Goal: Find specific page/section: Find specific page/section

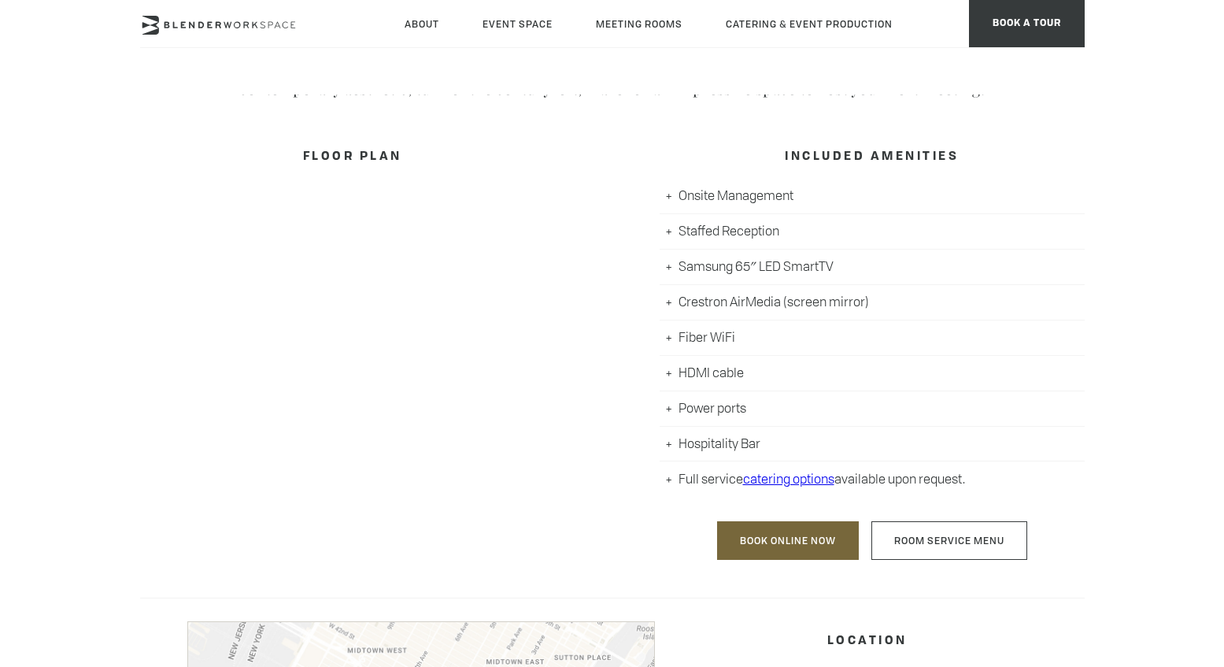
scroll to position [943, 0]
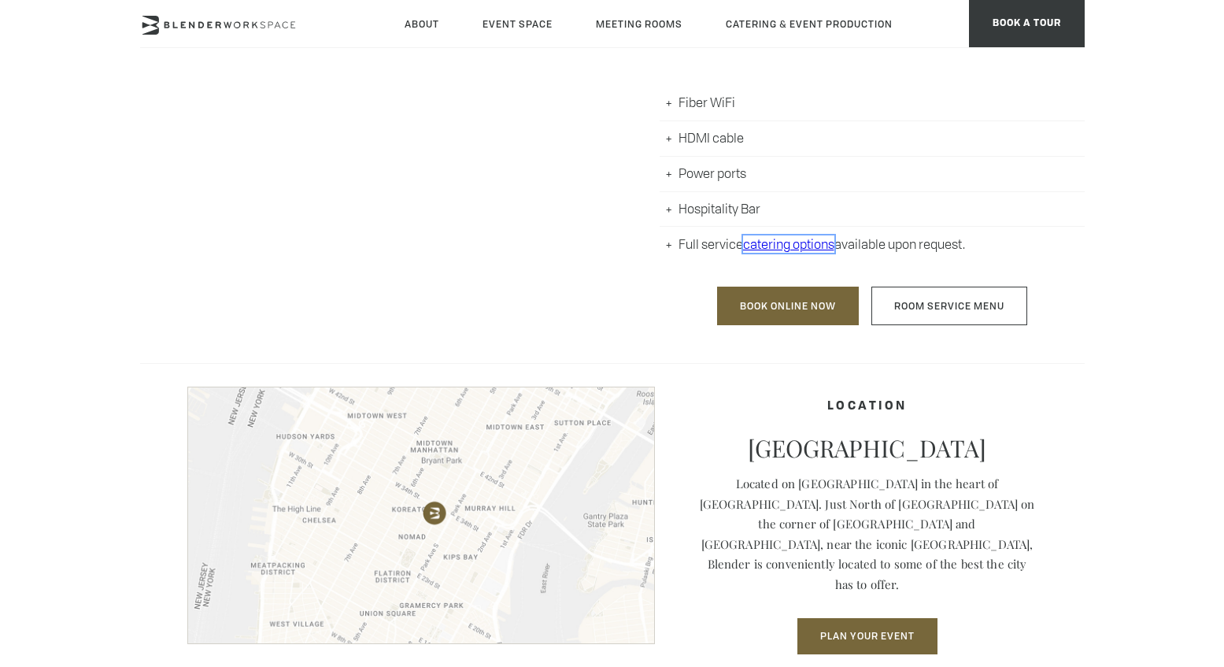
click at [784, 242] on link "catering options" at bounding box center [788, 243] width 91 height 17
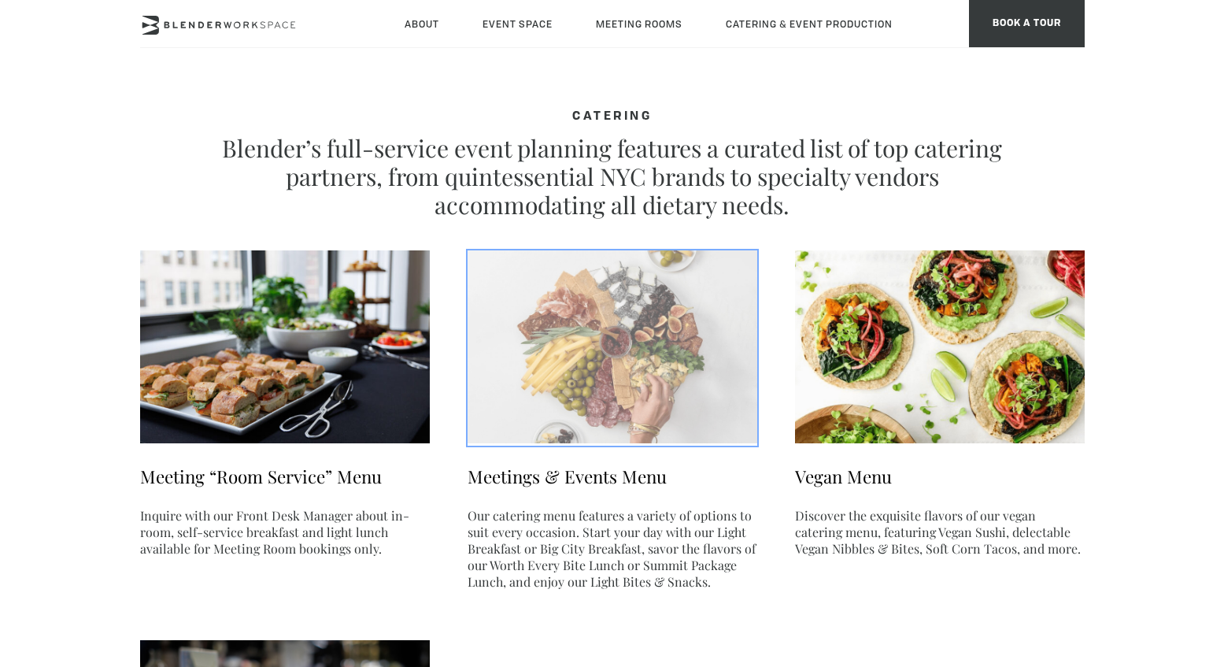
click at [544, 286] on img at bounding box center [613, 346] width 290 height 193
